Goal: Check status

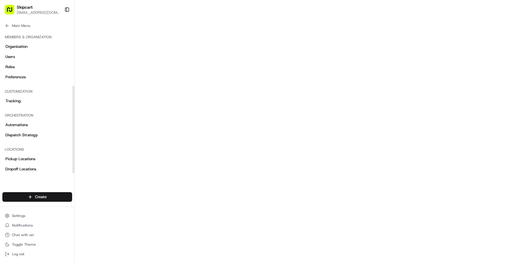
scroll to position [92, 0]
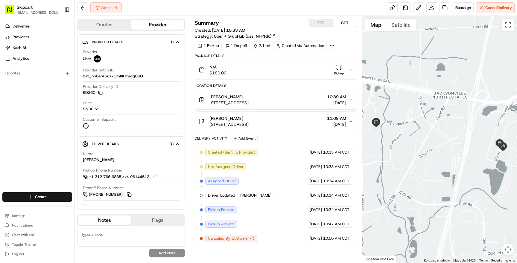
click at [249, 195] on span "MICAH F." at bounding box center [255, 195] width 31 height 5
click at [315, 196] on span "08/18/2025" at bounding box center [316, 195] width 12 height 5
click at [225, 197] on span "Driver Updated" at bounding box center [221, 195] width 27 height 5
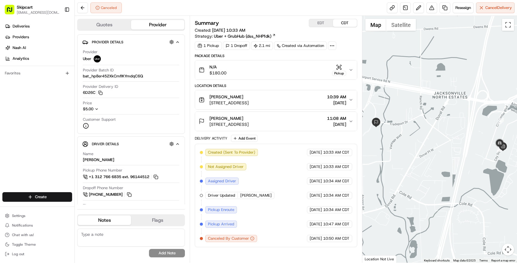
click at [247, 195] on span "MICAH F." at bounding box center [255, 195] width 31 height 5
click at [213, 211] on span "Pickup Enroute" at bounding box center [221, 209] width 26 height 5
click at [216, 222] on span "Pickup Arrived" at bounding box center [221, 224] width 26 height 5
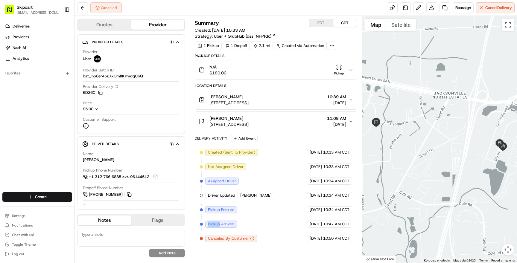
click at [216, 222] on span "Pickup Arrived" at bounding box center [221, 224] width 26 height 5
click at [243, 222] on div "Created (Sent To Provider) Uber 08/18/2025 10:33 AM CDT Not Assigned Driver Ube…" at bounding box center [276, 195] width 152 height 93
click at [276, 196] on div "Created (Sent To Provider) Uber 08/18/2025 10:33 AM CDT Not Assigned Driver Ube…" at bounding box center [276, 195] width 152 height 93
click at [271, 187] on div "Created (Sent To Provider) Uber 08/18/2025 10:33 AM CDT Not Assigned Driver Ube…" at bounding box center [276, 195] width 152 height 93
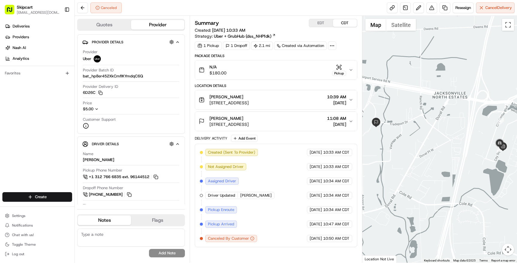
click at [250, 194] on span "MICAH F." at bounding box center [255, 195] width 31 height 5
click at [274, 209] on div "Created (Sent To Provider) Uber 08/18/2025 10:33 AM CDT Not Assigned Driver Ube…" at bounding box center [276, 195] width 152 height 93
